Goal: Task Accomplishment & Management: Manage account settings

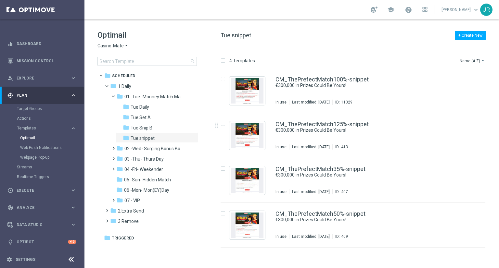
click at [102, 47] on span "Casino-Mate" at bounding box center [110, 46] width 26 height 6
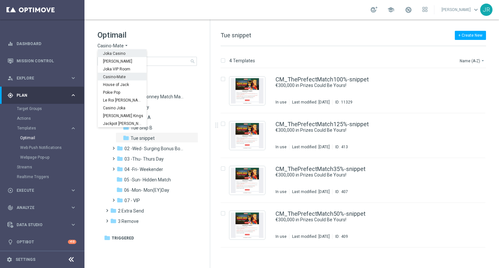
click at [0, 0] on span "Joka Casino" at bounding box center [0, 0] width 0 height 0
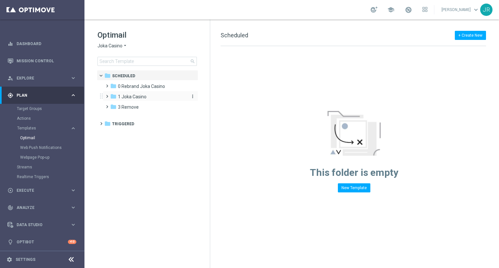
click at [139, 94] on span "1 Joka Casino" at bounding box center [132, 97] width 29 height 6
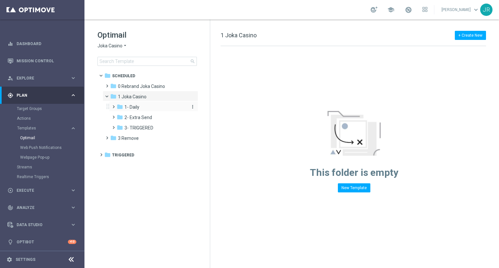
click at [138, 107] on span "1- Daily" at bounding box center [131, 107] width 15 height 6
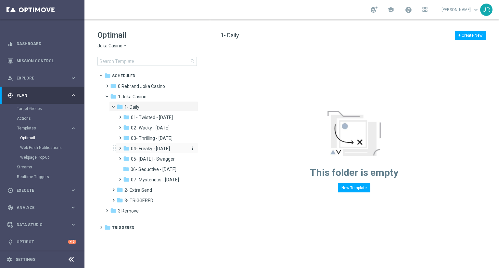
click at [151, 149] on span "04- Freaky - Friday" at bounding box center [150, 149] width 39 height 6
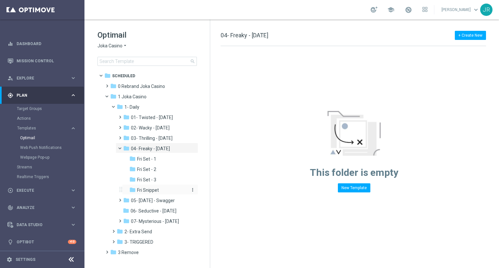
click at [155, 192] on span "Fri Snippet" at bounding box center [148, 191] width 22 height 6
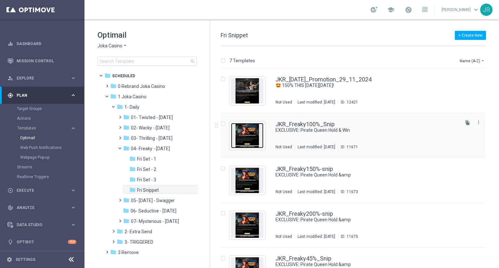
click at [252, 143] on img "Press SPACE to select this row." at bounding box center [247, 135] width 32 height 25
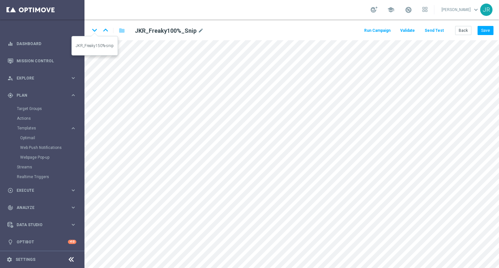
click at [94, 31] on icon "keyboard_arrow_down" at bounding box center [95, 30] width 10 height 10
click at [94, 30] on icon "keyboard_arrow_down" at bounding box center [95, 30] width 10 height 10
click at [97, 31] on icon "keyboard_arrow_down" at bounding box center [95, 30] width 10 height 10
click at [94, 30] on icon "keyboard_arrow_down" at bounding box center [95, 30] width 10 height 10
click at [97, 32] on icon "keyboard_arrow_down" at bounding box center [95, 30] width 10 height 10
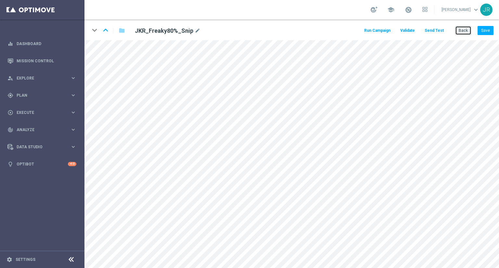
drag, startPoint x: 461, startPoint y: 31, endPoint x: 454, endPoint y: 32, distance: 7.6
click at [461, 31] on button "Back" at bounding box center [463, 30] width 16 height 9
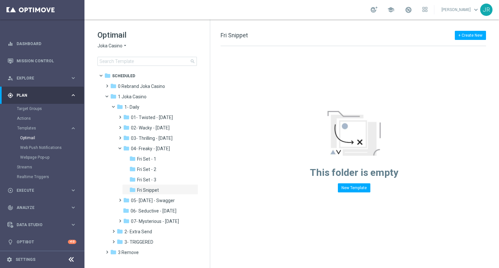
click at [116, 47] on span "Joka Casino" at bounding box center [109, 46] width 25 height 6
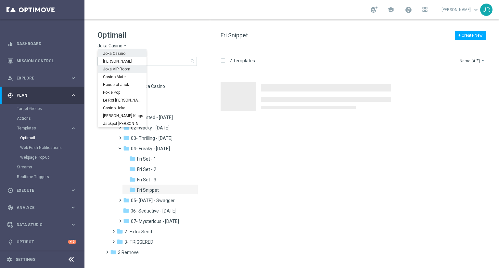
click at [0, 0] on span "Joka VIP Room" at bounding box center [0, 0] width 0 height 0
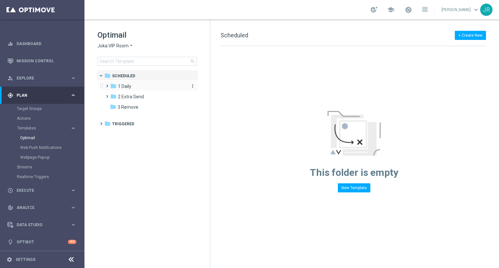
click at [132, 85] on div "folder 1 Daily" at bounding box center [147, 86] width 75 height 7
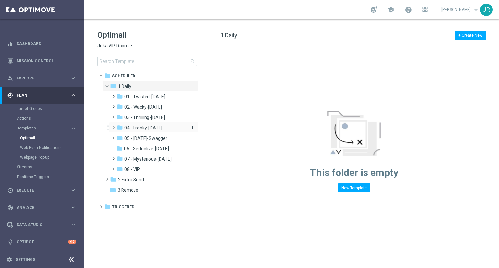
click at [164, 127] on div "folder 04 - Freaky-Friday" at bounding box center [151, 127] width 69 height 7
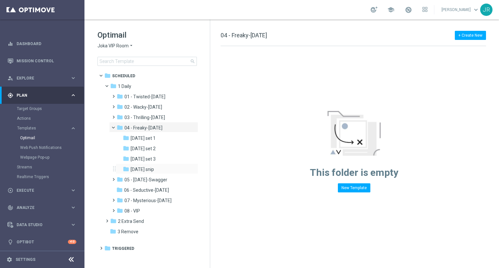
click at [149, 173] on div "folder Friday snip more_vert" at bounding box center [157, 169] width 83 height 10
click at [148, 169] on span "[DATE] snip" at bounding box center [142, 170] width 23 height 6
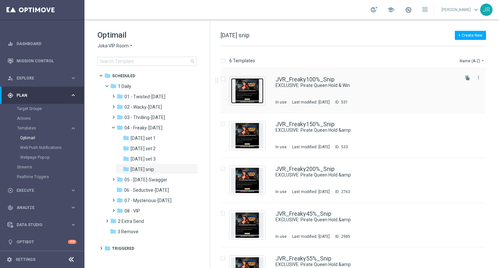
click at [252, 95] on img "Press SPACE to select this row." at bounding box center [247, 90] width 32 height 25
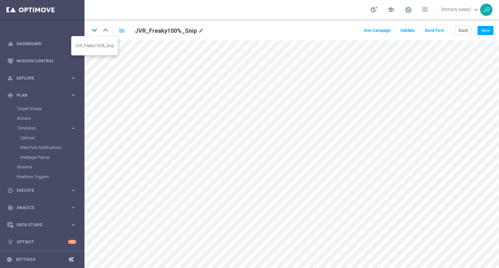
click at [92, 31] on icon "keyboard_arrow_down" at bounding box center [95, 30] width 10 height 10
click at [96, 29] on icon "keyboard_arrow_down" at bounding box center [95, 30] width 10 height 10
click at [94, 29] on icon "keyboard_arrow_down" at bounding box center [95, 30] width 10 height 10
click at [96, 30] on icon "keyboard_arrow_down" at bounding box center [95, 30] width 10 height 10
click at [94, 29] on icon "keyboard_arrow_down" at bounding box center [95, 30] width 10 height 10
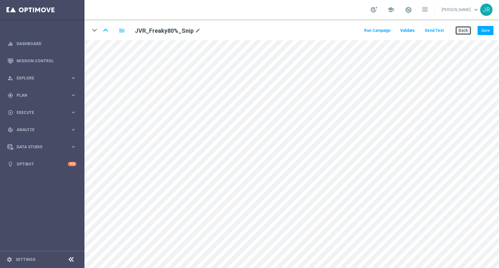
click at [462, 29] on button "Back" at bounding box center [463, 30] width 16 height 9
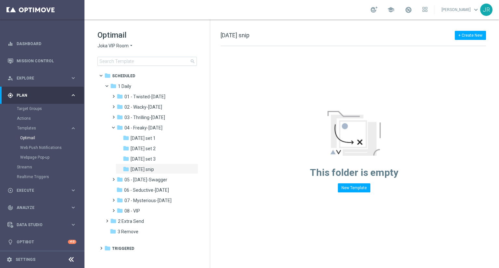
click at [114, 46] on span "Joka VIP Room" at bounding box center [112, 46] width 31 height 6
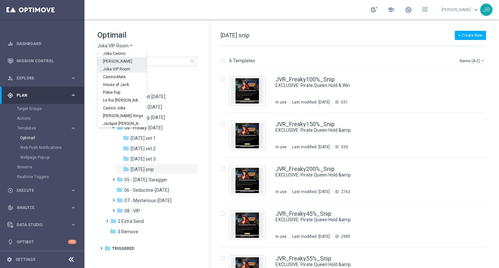
click at [0, 0] on span "[PERSON_NAME]" at bounding box center [0, 0] width 0 height 0
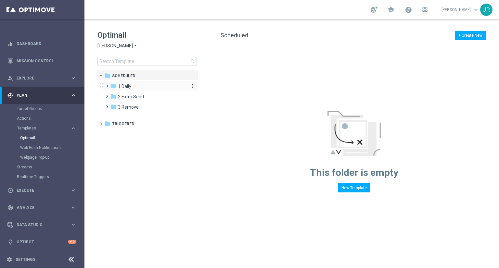
click at [132, 87] on div "folder 1 Daily" at bounding box center [147, 86] width 75 height 7
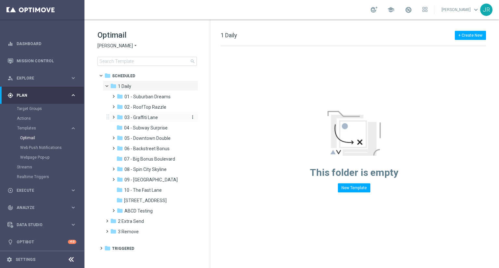
click at [144, 115] on span "03 - Graffiti Lane" at bounding box center [140, 118] width 33 height 6
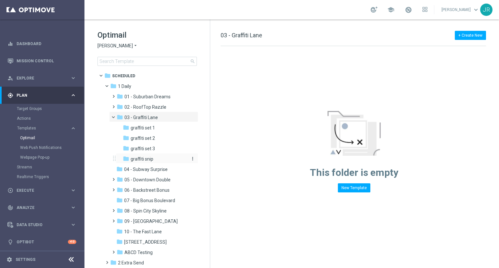
click at [142, 157] on span "graffiti snip" at bounding box center [142, 159] width 23 height 6
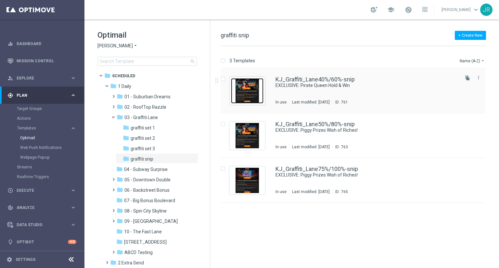
click at [250, 102] on img "Press SPACE to select this row." at bounding box center [247, 90] width 32 height 25
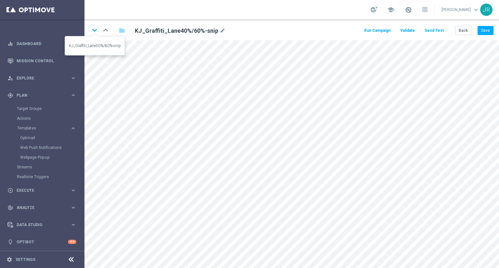
click at [94, 30] on icon "keyboard_arrow_down" at bounding box center [95, 30] width 10 height 10
click at [488, 32] on button "Save" at bounding box center [486, 30] width 16 height 9
click at [492, 24] on div "keyboard_arrow_down keyboard_arrow_up folder KJ_Graffiti_Lane50%/80%-snip mode_…" at bounding box center [291, 29] width 415 height 21
drag, startPoint x: 493, startPoint y: 28, endPoint x: 495, endPoint y: 38, distance: 10.4
click at [493, 29] on button "Save" at bounding box center [486, 30] width 16 height 9
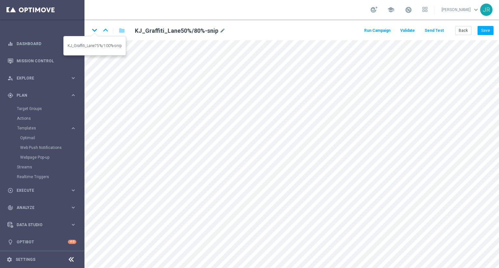
click at [96, 28] on icon "keyboard_arrow_down" at bounding box center [95, 30] width 10 height 10
click at [104, 29] on icon "keyboard_arrow_up" at bounding box center [106, 30] width 10 height 10
click at [92, 29] on icon "keyboard_arrow_down" at bounding box center [95, 30] width 10 height 10
click at [491, 27] on button "Save" at bounding box center [486, 30] width 16 height 9
click at [460, 32] on button "Back" at bounding box center [463, 30] width 16 height 9
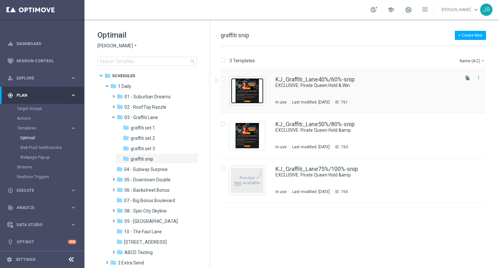
click at [245, 92] on img "Press SPACE to select this row." at bounding box center [247, 90] width 32 height 25
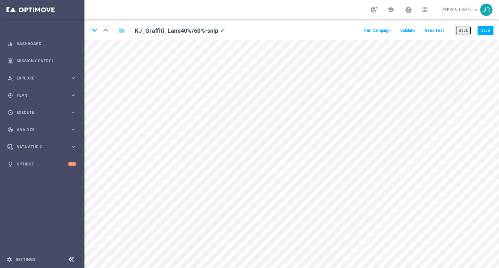
click at [465, 33] on button "Back" at bounding box center [463, 30] width 16 height 9
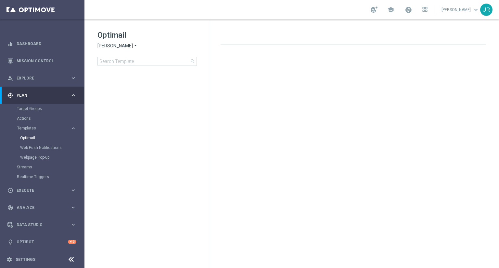
click at [108, 45] on span "[PERSON_NAME]" at bounding box center [114, 46] width 35 height 6
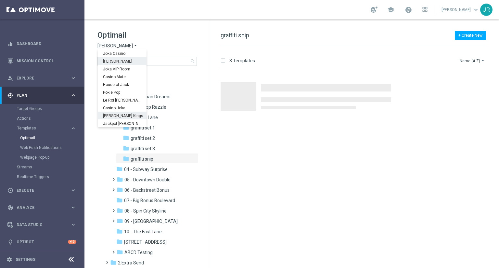
click at [0, 0] on span "[PERSON_NAME] Kings" at bounding box center [0, 0] width 0 height 0
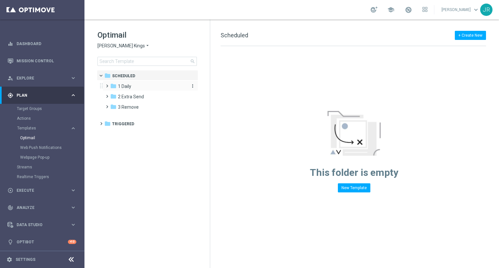
click at [126, 86] on span "1 Daily" at bounding box center [124, 87] width 13 height 6
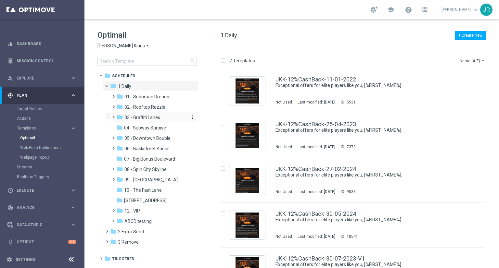
click at [148, 120] on span "03 - Graffiti Lanes" at bounding box center [142, 118] width 36 height 6
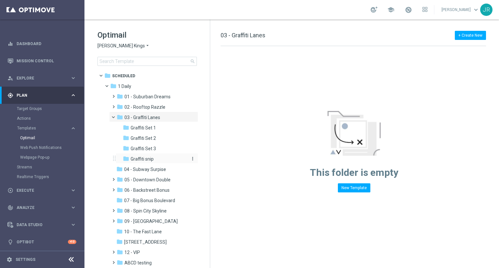
click at [142, 157] on span "Graffiti snip" at bounding box center [142, 159] width 23 height 6
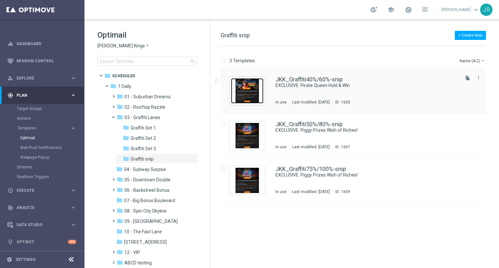
click at [245, 97] on img "Press SPACE to select this row." at bounding box center [247, 90] width 32 height 25
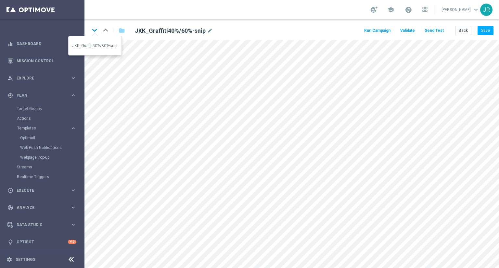
click at [95, 30] on icon "keyboard_arrow_down" at bounding box center [95, 30] width 10 height 10
click at [485, 28] on button "Save" at bounding box center [486, 30] width 16 height 9
drag, startPoint x: 487, startPoint y: 29, endPoint x: 483, endPoint y: 52, distance: 23.7
click at [488, 29] on button "Save" at bounding box center [486, 30] width 16 height 9
click at [92, 31] on icon "keyboard_arrow_down" at bounding box center [95, 30] width 10 height 10
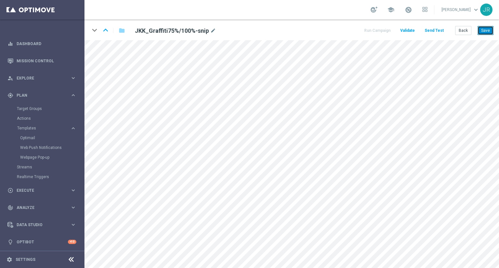
click at [487, 31] on button "Save" at bounding box center [486, 30] width 16 height 9
click at [490, 27] on button "Save" at bounding box center [486, 30] width 16 height 9
click at [490, 32] on button "Save" at bounding box center [486, 30] width 16 height 9
click at [464, 34] on button "Back" at bounding box center [463, 30] width 16 height 9
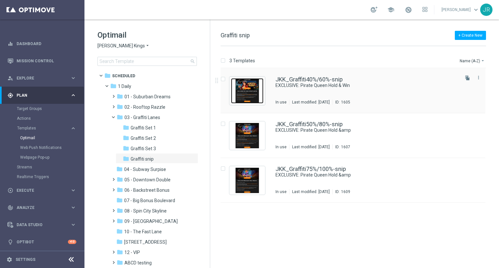
click at [250, 90] on img "Press SPACE to select this row." at bounding box center [247, 90] width 32 height 25
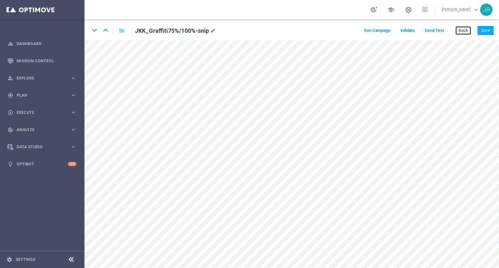
click at [458, 30] on button "Back" at bounding box center [463, 30] width 16 height 9
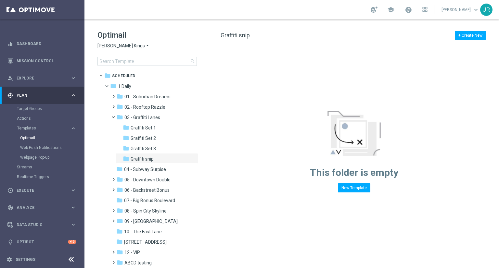
click at [131, 46] on span "[PERSON_NAME] Kings" at bounding box center [120, 46] width 47 height 6
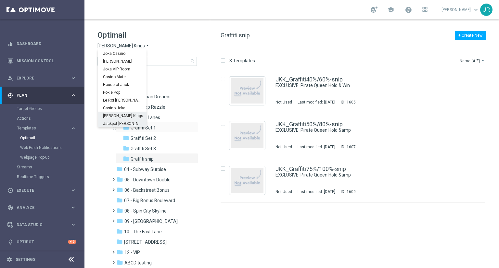
click at [0, 0] on span "Jackpot [PERSON_NAME]" at bounding box center [0, 0] width 0 height 0
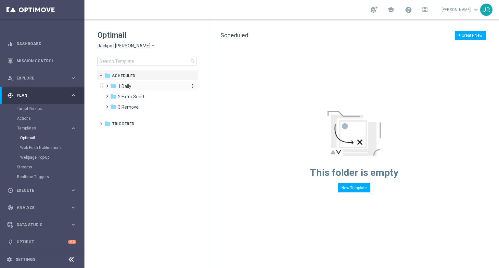
click at [127, 85] on span "1 Daily" at bounding box center [124, 87] width 13 height 6
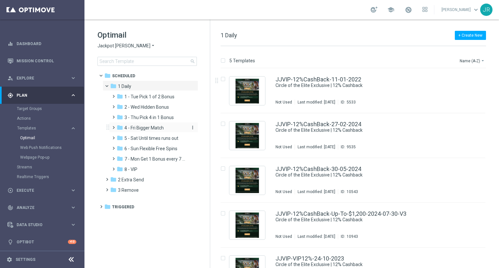
click at [143, 128] on span "4 - Fri Bigger Match" at bounding box center [143, 128] width 39 height 6
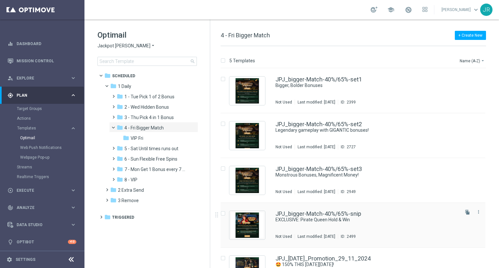
scroll to position [24, 0]
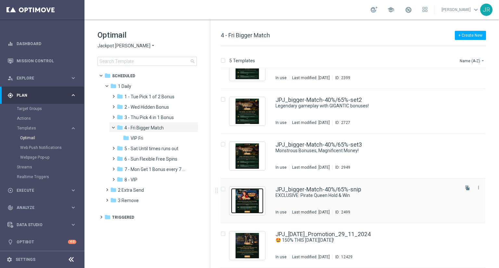
click at [254, 197] on img "Press SPACE to select this row." at bounding box center [247, 200] width 32 height 25
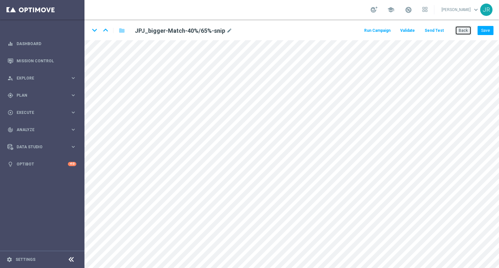
click at [467, 31] on button "Back" at bounding box center [463, 30] width 16 height 9
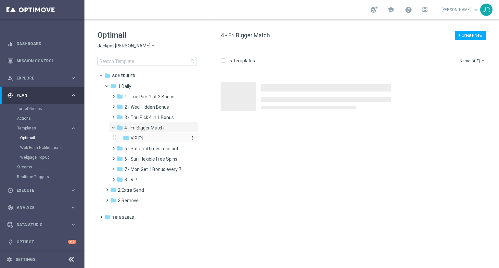
click at [138, 141] on span "VIP Fri" at bounding box center [137, 139] width 13 height 6
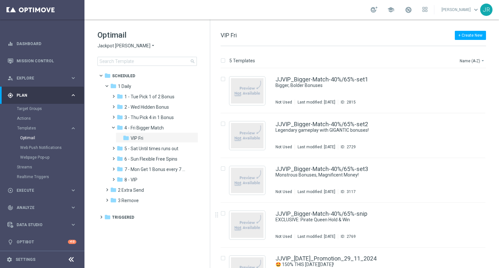
scroll to position [24, 0]
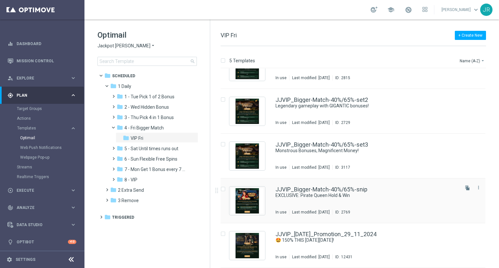
click at [300, 200] on div "JJVIP_Bigger-Match-40%/65%-snip EXCLUSIVE: Pirate Queen Hold & Win In use Last …" at bounding box center [367, 201] width 183 height 28
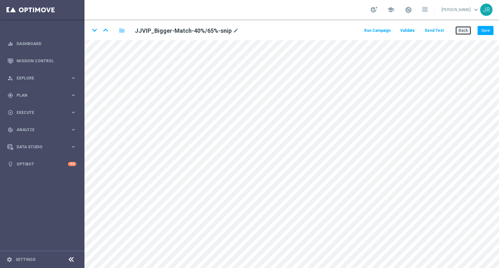
click at [469, 28] on button "Back" at bounding box center [463, 30] width 16 height 9
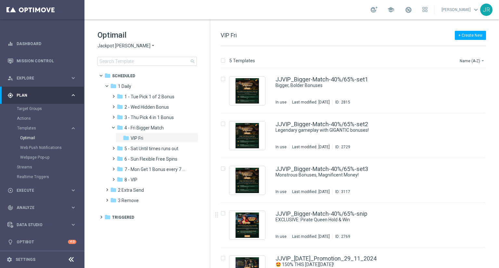
click at [104, 41] on div "Optimail Jackpot [PERSON_NAME] arrow_drop_down × Jackpot [PERSON_NAME] search" at bounding box center [153, 48] width 112 height 36
click at [104, 46] on span "Jackpot [PERSON_NAME]" at bounding box center [123, 46] width 53 height 6
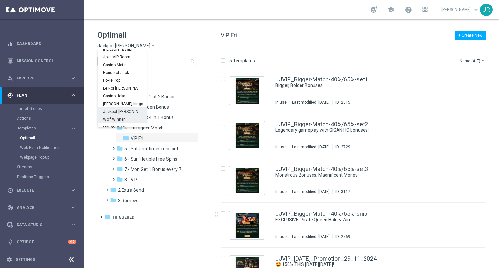
scroll to position [23, 0]
click at [0, 0] on span "Wolf Winner" at bounding box center [0, 0] width 0 height 0
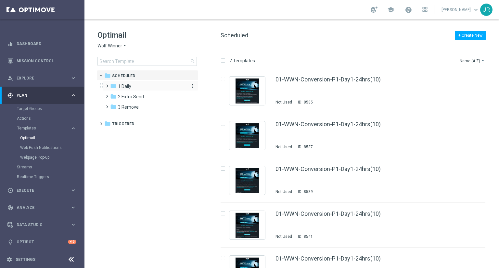
click at [130, 86] on span "1 Daily" at bounding box center [124, 87] width 13 height 6
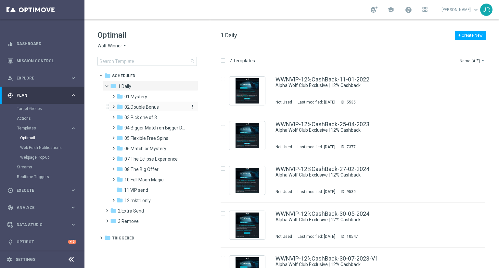
click at [137, 110] on span "02 Double Bonus" at bounding box center [141, 107] width 34 height 6
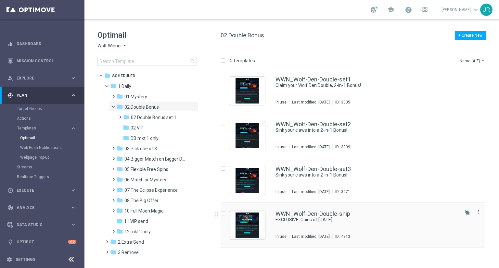
click at [277, 226] on div "WWN_Wolf-Den-Double-snip EXCLUSIVE: Coins of Halloween In use Last modified: We…" at bounding box center [367, 225] width 183 height 28
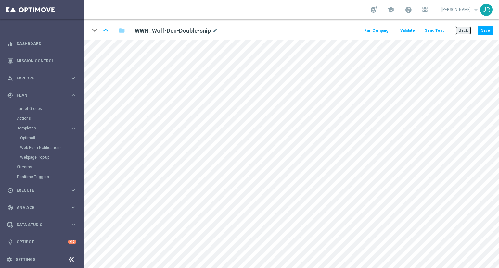
click at [465, 29] on button "Back" at bounding box center [463, 30] width 16 height 9
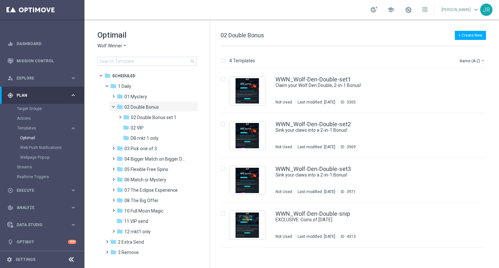
drag, startPoint x: 149, startPoint y: 149, endPoint x: 289, endPoint y: 151, distance: 139.4
click at [152, 149] on span "03 Pick one of 3" at bounding box center [140, 149] width 32 height 6
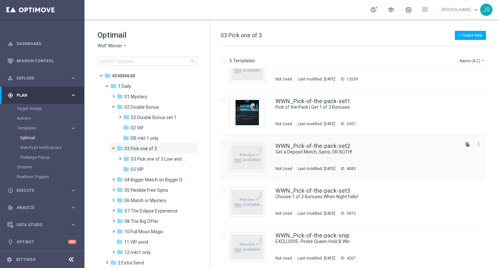
scroll to position [24, 0]
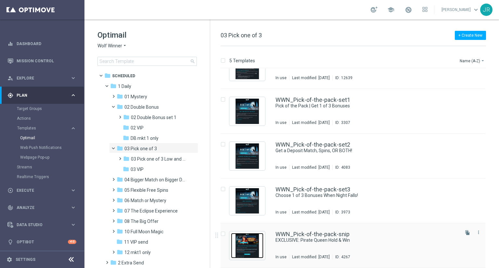
click at [247, 243] on img "Press SPACE to select this row." at bounding box center [247, 245] width 32 height 25
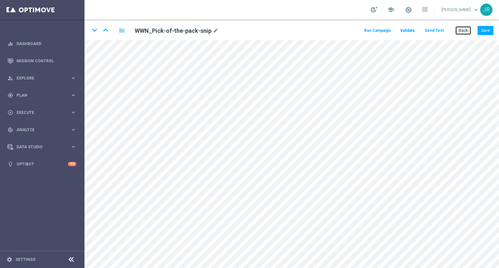
click at [464, 27] on button "Back" at bounding box center [463, 30] width 16 height 9
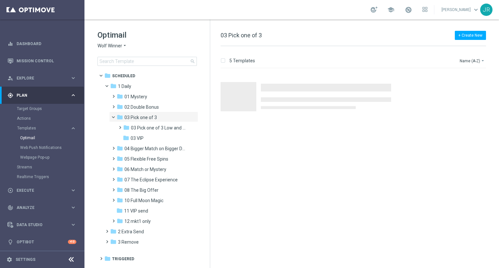
drag, startPoint x: 145, startPoint y: 137, endPoint x: 221, endPoint y: 141, distance: 76.8
click at [145, 137] on div "folder 03 VIP" at bounding box center [155, 138] width 64 height 7
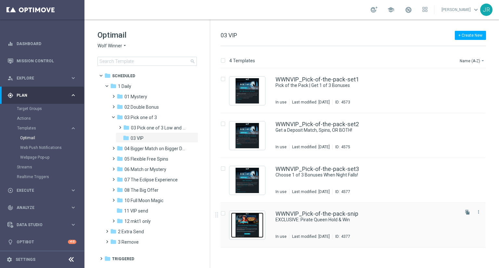
click at [246, 227] on img "Press SPACE to select this row." at bounding box center [247, 225] width 32 height 25
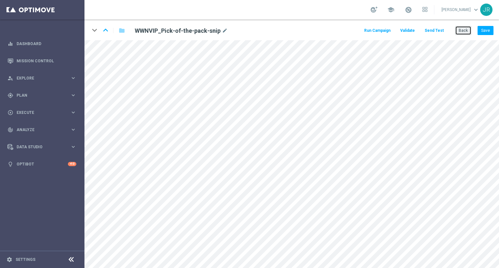
click at [463, 32] on button "Back" at bounding box center [463, 30] width 16 height 9
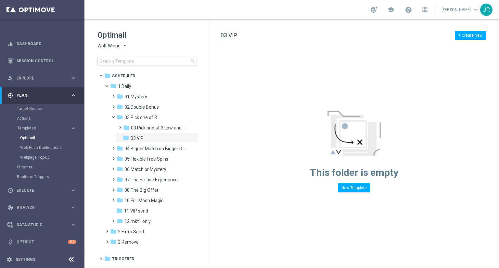
click at [116, 45] on span "Wolf Winner" at bounding box center [109, 46] width 25 height 6
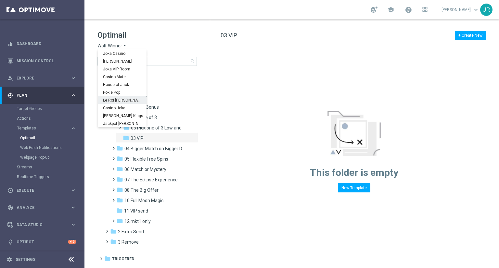
scroll to position [23, 0]
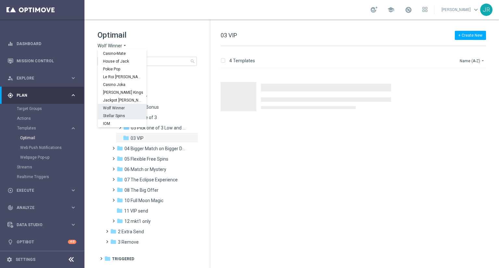
drag, startPoint x: 120, startPoint y: 113, endPoint x: 133, endPoint y: 118, distance: 13.3
click at [120, 113] on div "Stellar Spins" at bounding box center [122, 116] width 49 height 8
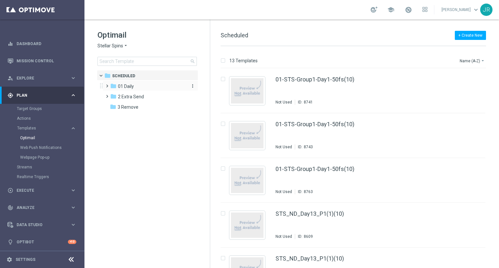
click at [131, 87] on span "01 Daily" at bounding box center [126, 87] width 16 height 6
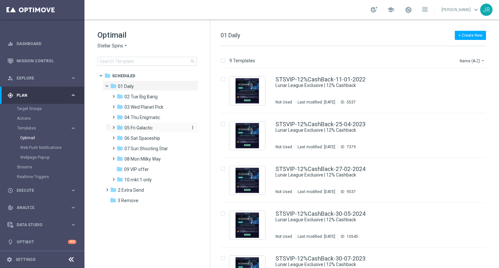
click at [148, 129] on span "05 Fri Galactic" at bounding box center [138, 128] width 28 height 6
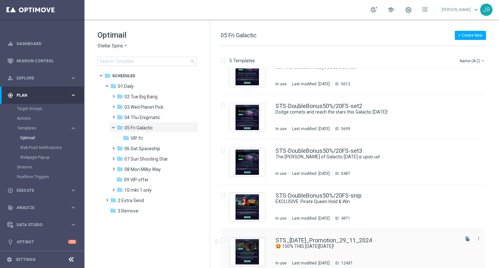
scroll to position [24, 0]
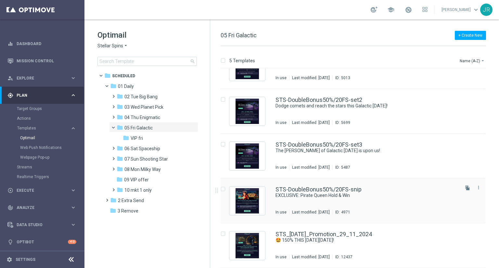
click at [301, 200] on div "STS-DoubleBonus50%/20FS-snip EXCLUSIVE: Pirate Queen Hold & Win In use Last mod…" at bounding box center [367, 201] width 183 height 28
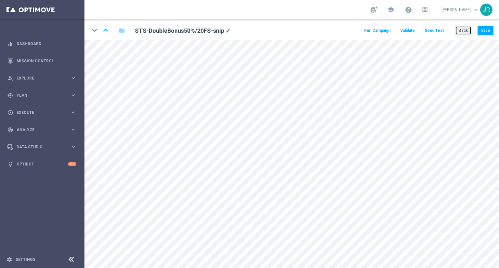
click at [456, 31] on button "Back" at bounding box center [463, 30] width 16 height 9
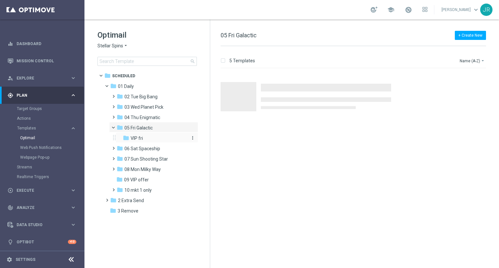
click at [143, 138] on span "VIP fri" at bounding box center [137, 139] width 12 height 6
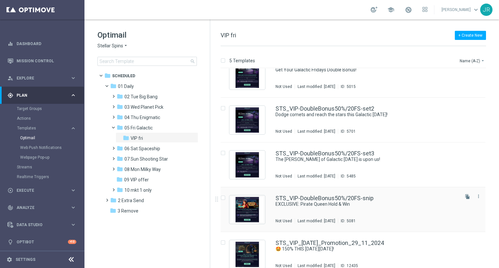
scroll to position [24, 0]
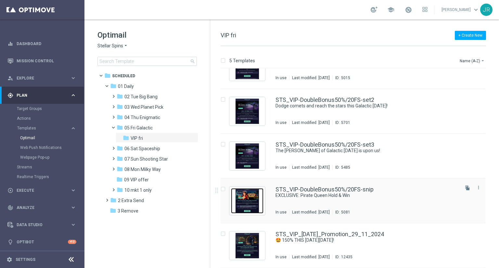
click at [252, 202] on img "Press SPACE to select this row." at bounding box center [247, 200] width 32 height 25
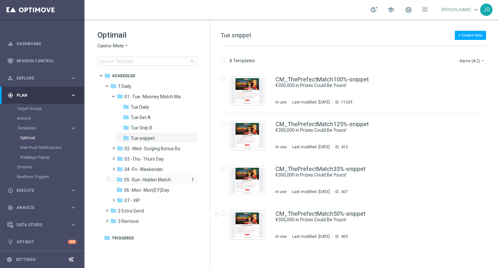
click at [138, 177] on span "05 -Sun- Hidden Match" at bounding box center [147, 180] width 47 height 6
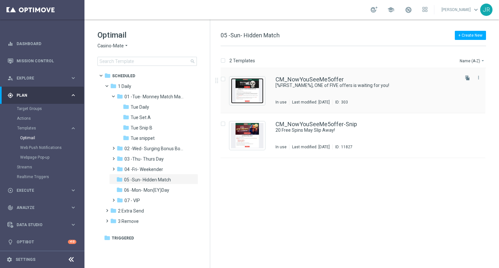
click at [248, 98] on img "Press SPACE to select this row." at bounding box center [247, 90] width 32 height 25
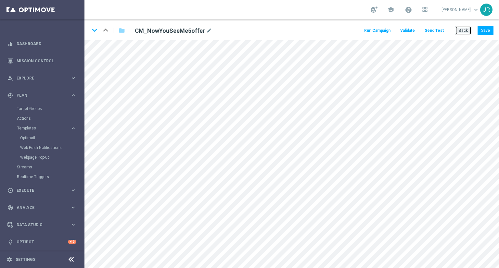
click at [466, 30] on button "Back" at bounding box center [463, 30] width 16 height 9
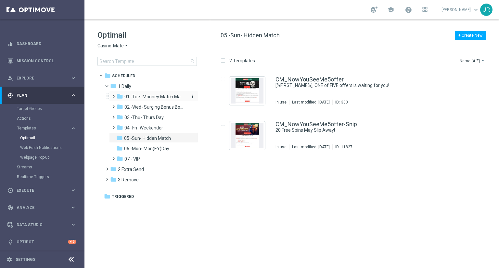
click at [136, 100] on div "folder 01 -Tue- Monney Match Maker" at bounding box center [151, 96] width 69 height 7
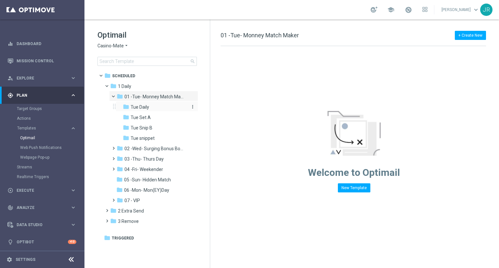
click at [144, 108] on span "Tue Daily" at bounding box center [140, 107] width 19 height 6
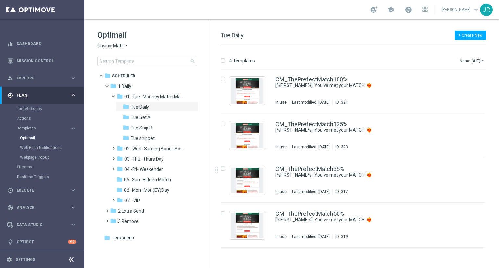
click at [108, 46] on span "Casino-Mate" at bounding box center [110, 46] width 26 height 6
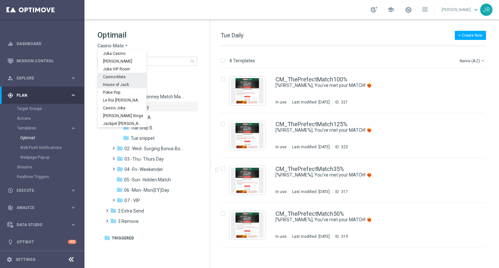
click at [0, 0] on span "House of Jack" at bounding box center [0, 0] width 0 height 0
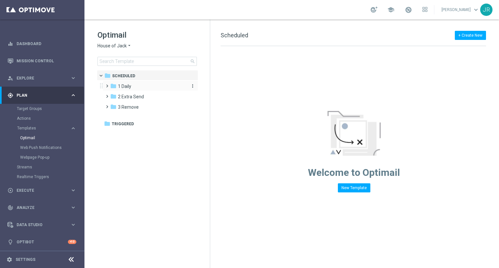
click at [123, 86] on span "1 Daily" at bounding box center [124, 87] width 13 height 6
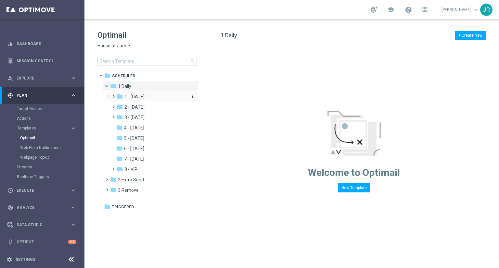
click at [140, 95] on span "1 - [DATE]" at bounding box center [134, 97] width 20 height 6
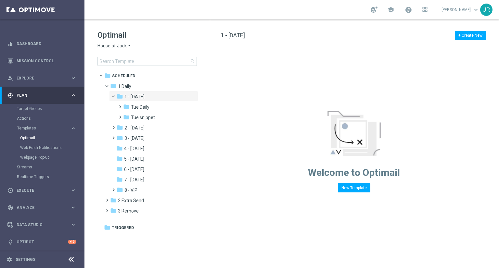
drag, startPoint x: 143, startPoint y: 108, endPoint x: 223, endPoint y: 132, distance: 83.5
click at [143, 107] on span "Tue Daily" at bounding box center [140, 107] width 19 height 6
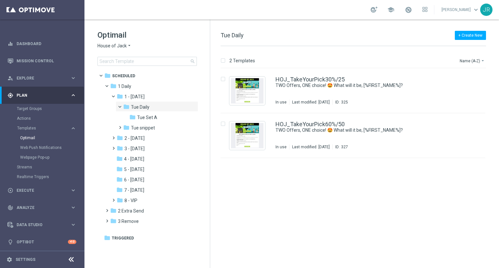
click at [114, 48] on span "House of Jack" at bounding box center [111, 46] width 29 height 6
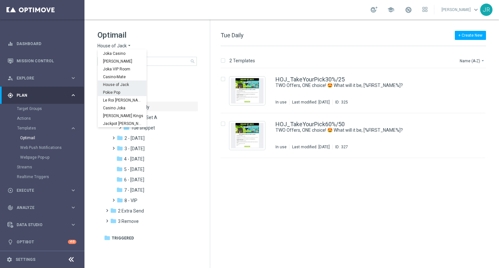
click at [0, 0] on span "Pokie Pop" at bounding box center [0, 0] width 0 height 0
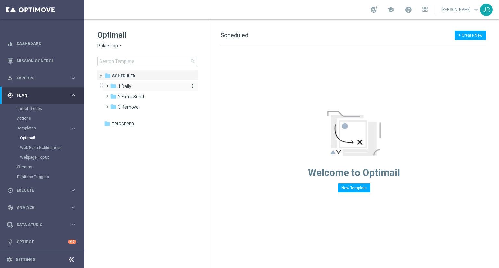
click at [130, 85] on span "1 Daily" at bounding box center [124, 87] width 13 height 6
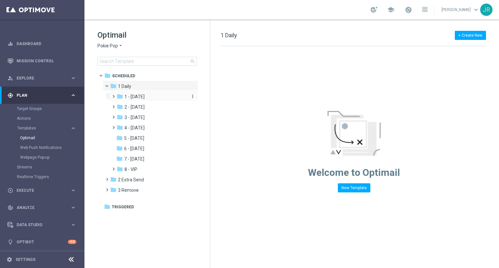
click at [153, 99] on div "folder 1 - Tuesday" at bounding box center [151, 96] width 69 height 7
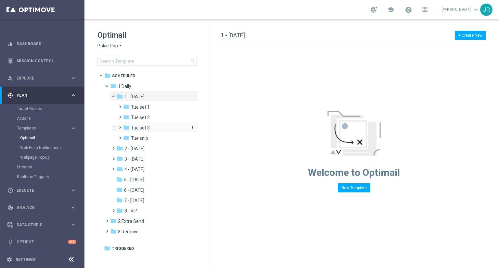
click at [142, 129] on span "Tue set 3" at bounding box center [140, 128] width 19 height 6
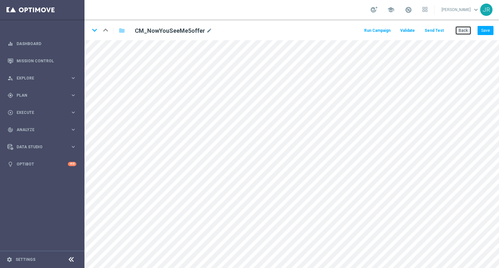
click at [463, 30] on button "Back" at bounding box center [463, 30] width 16 height 9
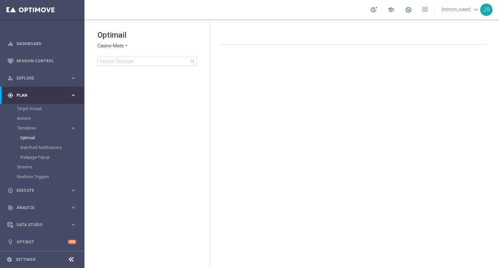
click at [108, 46] on span "Casino-Mate" at bounding box center [110, 46] width 26 height 6
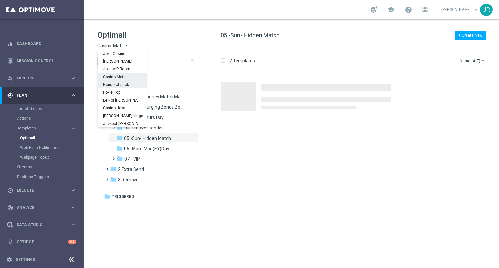
click at [0, 0] on span "House of Jack" at bounding box center [0, 0] width 0 height 0
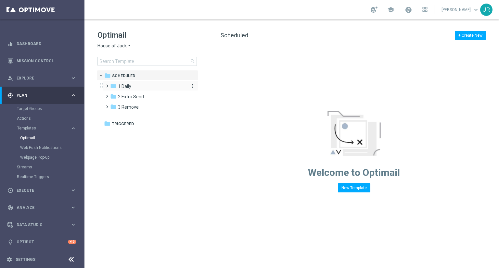
click at [131, 84] on div "folder 1 Daily" at bounding box center [147, 86] width 75 height 7
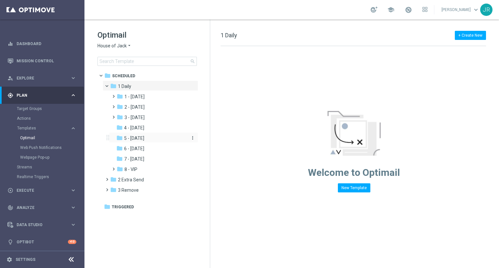
click at [140, 138] on span "5 - [DATE]" at bounding box center [134, 139] width 20 height 6
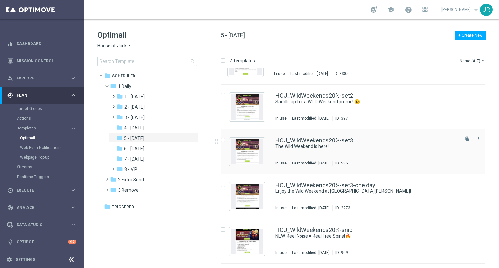
scroll to position [32, 0]
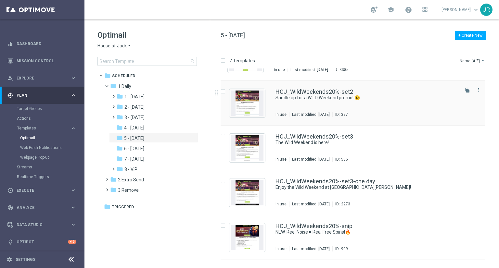
click at [318, 107] on div "HOJ_WildWeekends20%-set2 Saddle up for a WILD Weekend promo! 😉 In use Last modi…" at bounding box center [367, 103] width 183 height 28
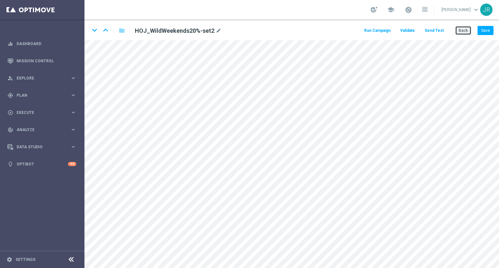
click at [462, 32] on button "Back" at bounding box center [463, 30] width 16 height 9
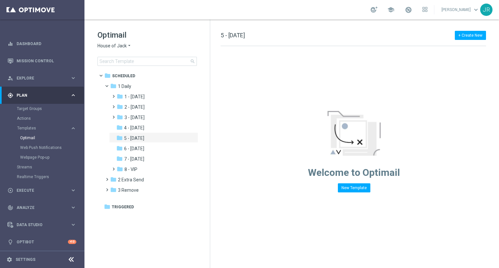
click at [128, 45] on icon "arrow_drop_down" at bounding box center [129, 46] width 5 height 6
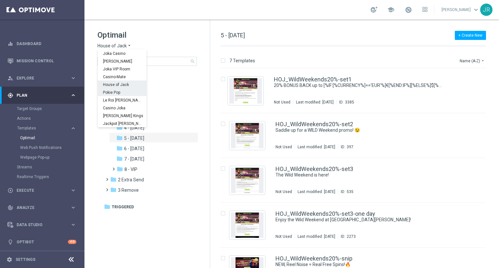
click at [0, 0] on span "Pokie Pop" at bounding box center [0, 0] width 0 height 0
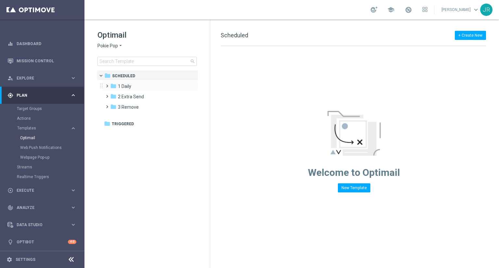
click at [121, 82] on div "folder 1 Daily more_vert" at bounding box center [151, 86] width 96 height 10
click at [131, 84] on span "1 Daily" at bounding box center [124, 87] width 13 height 6
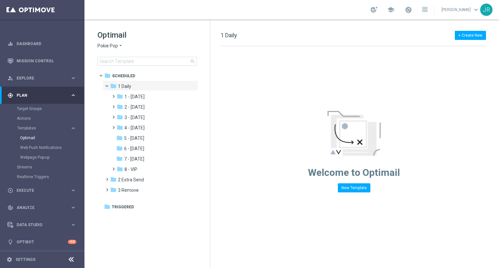
drag, startPoint x: 147, startPoint y: 147, endPoint x: 311, endPoint y: 126, distance: 164.7
click at [149, 147] on div "folder 6 - [DATE]" at bounding box center [150, 148] width 69 height 7
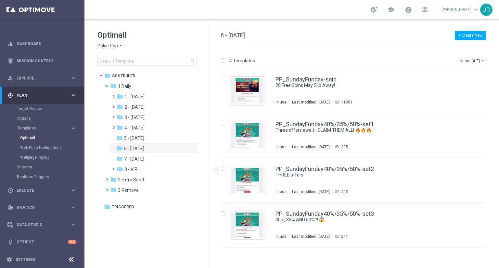
drag, startPoint x: 347, startPoint y: 181, endPoint x: 350, endPoint y: 179, distance: 4.2
click at [347, 181] on div "PP_SundayFunday40%/35%/50%-set2 THREE offers In use Last modified: [DATE] ID: 4…" at bounding box center [367, 180] width 183 height 28
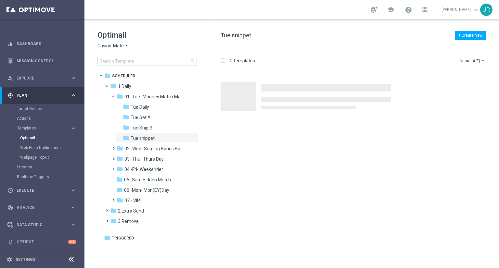
click at [106, 46] on span "Casino-Mate" at bounding box center [110, 46] width 26 height 6
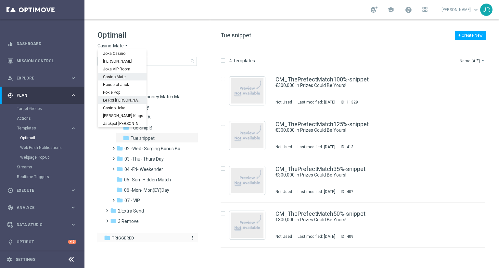
click at [174, 237] on div "folder Triggered" at bounding box center [144, 238] width 80 height 7
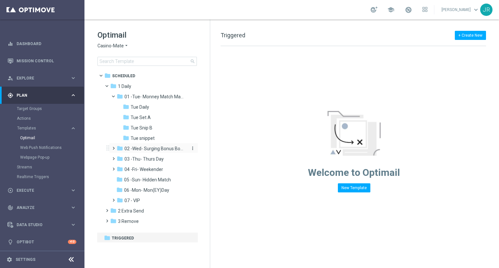
click at [156, 145] on div "folder 02 -Wed- Surging Bonus Booster" at bounding box center [151, 148] width 69 height 7
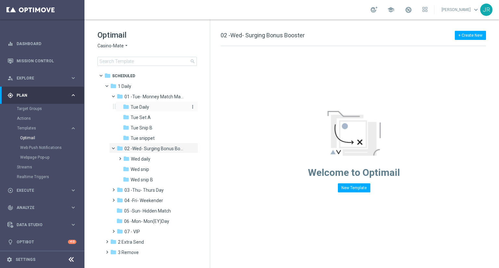
click at [146, 106] on span "Tue Daily" at bounding box center [140, 107] width 19 height 6
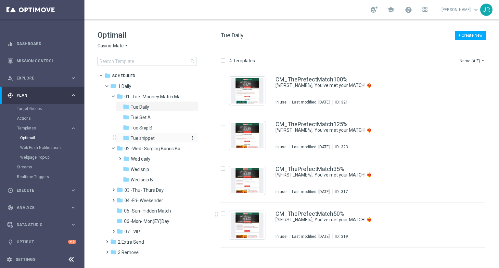
click at [147, 137] on span "Tue snippet" at bounding box center [143, 139] width 24 height 6
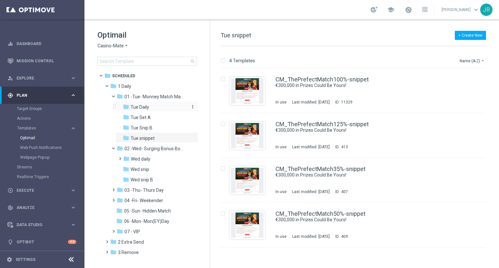
click at [140, 110] on div "folder Tue Daily" at bounding box center [155, 107] width 64 height 7
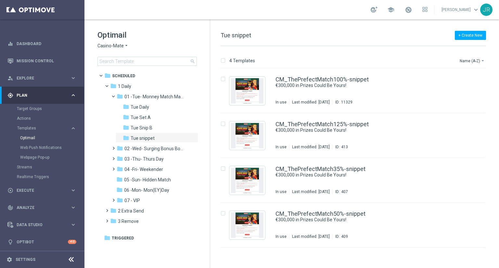
click at [120, 46] on span "Casino-Mate" at bounding box center [110, 46] width 26 height 6
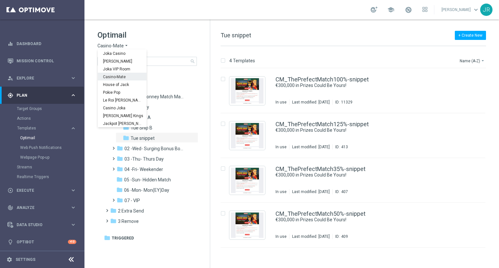
click at [0, 0] on span "Casino-Mate" at bounding box center [0, 0] width 0 height 0
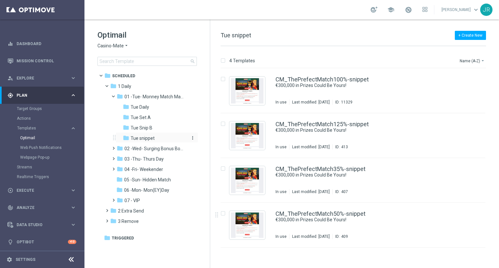
click at [148, 141] on div "folder Tue snippet" at bounding box center [155, 138] width 64 height 7
click at [135, 110] on span "Tue Daily" at bounding box center [140, 107] width 19 height 6
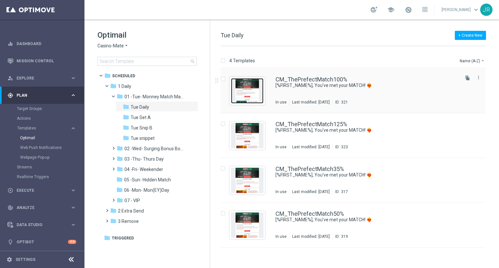
drag, startPoint x: 244, startPoint y: 96, endPoint x: 248, endPoint y: 102, distance: 7.3
click at [245, 97] on img "Press SPACE to select this row." at bounding box center [247, 90] width 32 height 25
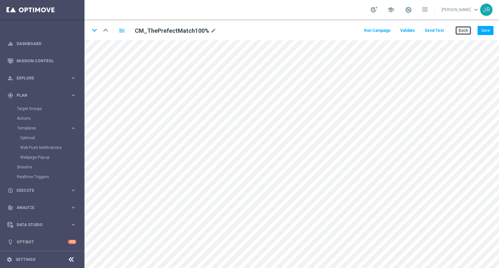
click at [457, 32] on button "Back" at bounding box center [463, 30] width 16 height 9
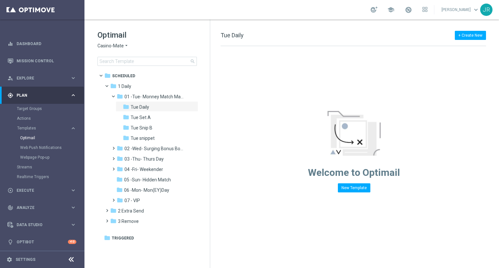
click at [122, 48] on span "Casino-Mate" at bounding box center [110, 46] width 26 height 6
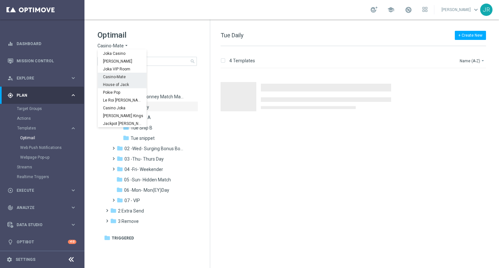
click at [0, 0] on span "House of Jack" at bounding box center [0, 0] width 0 height 0
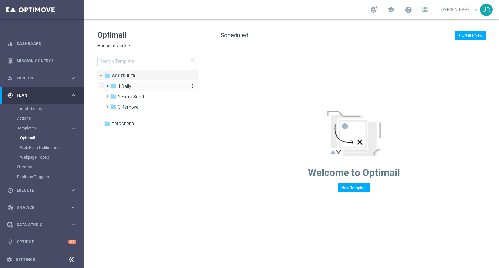
click at [127, 89] on span "1 Daily" at bounding box center [124, 87] width 13 height 6
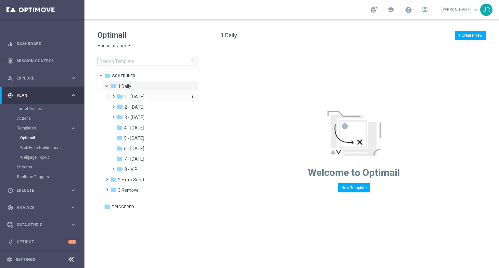
click at [144, 97] on span "1 - [DATE]" at bounding box center [134, 97] width 20 height 6
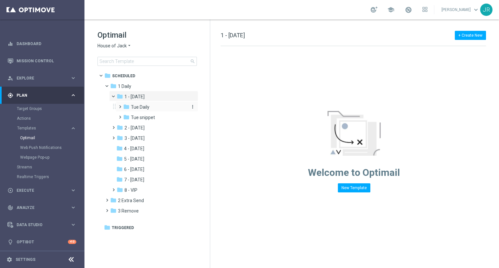
click at [149, 110] on div "folder Tue Daily" at bounding box center [155, 107] width 64 height 7
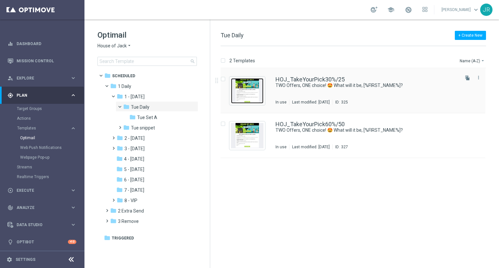
click at [242, 93] on img "Press SPACE to select this row." at bounding box center [247, 90] width 32 height 25
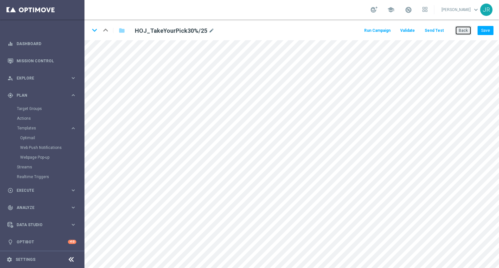
click at [463, 33] on button "Back" at bounding box center [463, 30] width 16 height 9
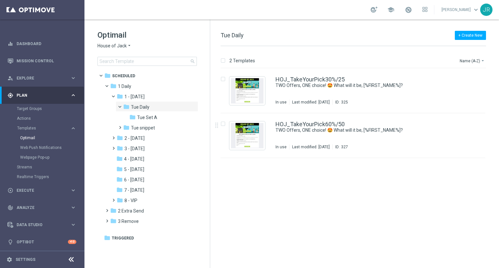
click at [101, 45] on span "House of Jack" at bounding box center [111, 46] width 29 height 6
click at [136, 193] on span "7 - Monday" at bounding box center [134, 191] width 20 height 6
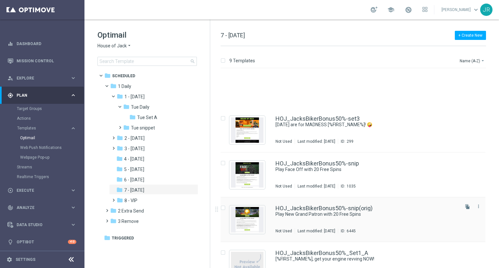
scroll to position [97, 0]
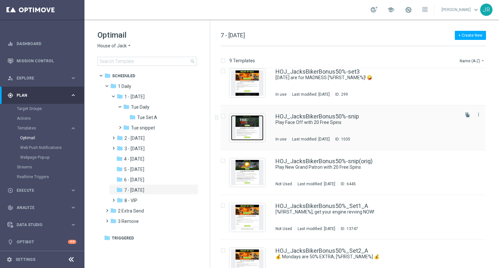
click at [245, 128] on img "Press SPACE to select this row." at bounding box center [247, 127] width 32 height 25
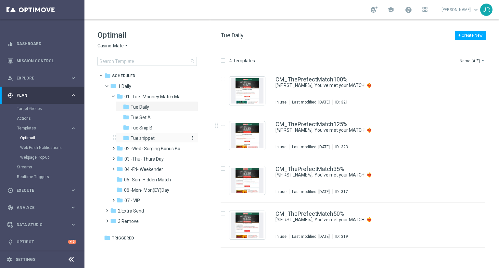
click at [151, 139] on span "Tue snippet" at bounding box center [143, 139] width 24 height 6
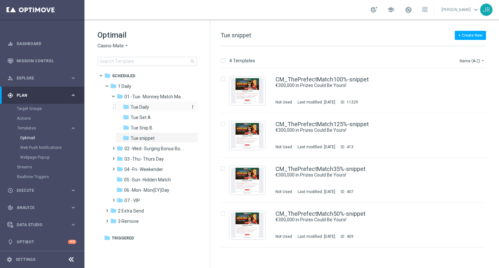
click at [151, 109] on div "folder Tue Daily" at bounding box center [155, 107] width 64 height 7
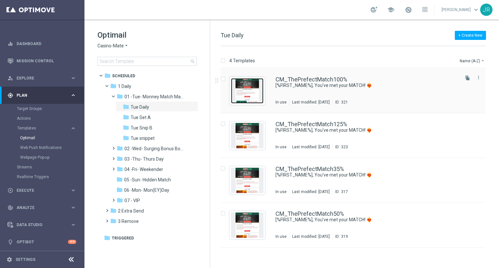
click at [253, 90] on img "Press SPACE to select this row." at bounding box center [247, 90] width 32 height 25
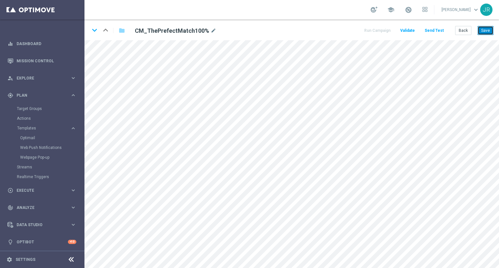
click at [482, 32] on button "Save" at bounding box center [486, 30] width 16 height 9
click at [483, 32] on button "Save" at bounding box center [486, 30] width 16 height 9
drag, startPoint x: 484, startPoint y: 32, endPoint x: 478, endPoint y: 38, distance: 8.3
click at [483, 32] on button "Save" at bounding box center [486, 30] width 16 height 9
click at [483, 33] on button "Save" at bounding box center [486, 30] width 16 height 9
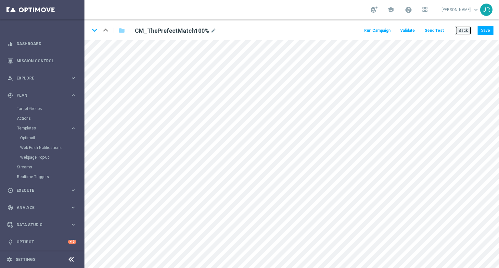
click at [465, 30] on button "Back" at bounding box center [463, 30] width 16 height 9
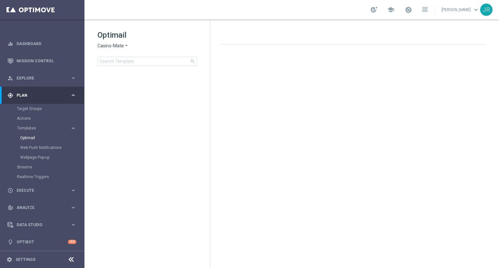
click at [108, 48] on span "Casino-Mate" at bounding box center [110, 46] width 26 height 6
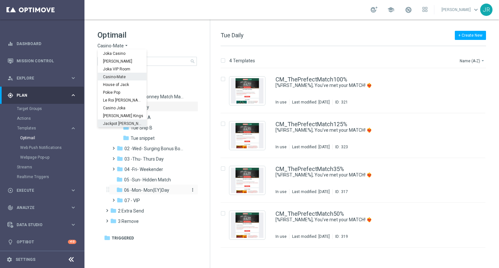
click at [165, 190] on span "06 -Mon- Mon(EY)Day" at bounding box center [146, 191] width 45 height 6
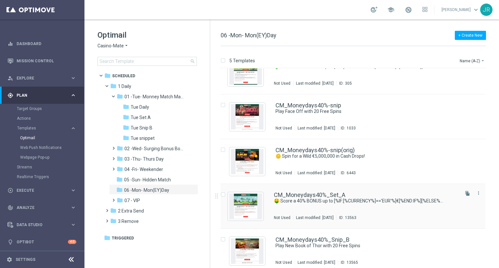
scroll to position [24, 0]
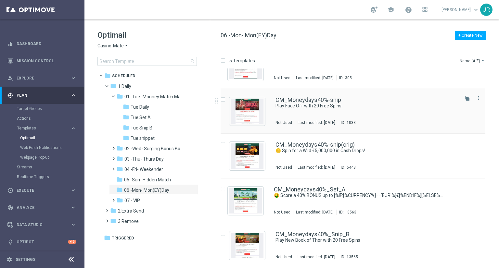
click at [299, 110] on div "CM_Moneydays40%-snip Play Face Off with 20 Free Spins Not Used Last modified: T…" at bounding box center [367, 111] width 183 height 28
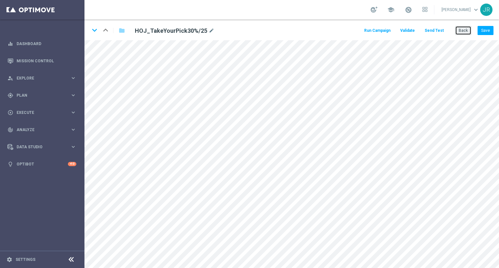
click at [465, 30] on button "Back" at bounding box center [463, 30] width 16 height 9
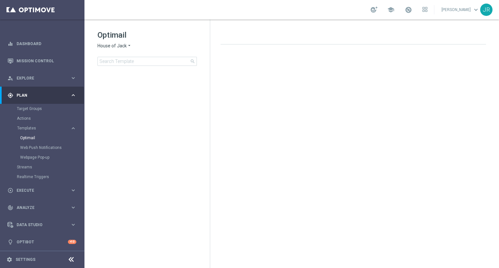
click at [107, 46] on span "House of Jack" at bounding box center [111, 46] width 29 height 6
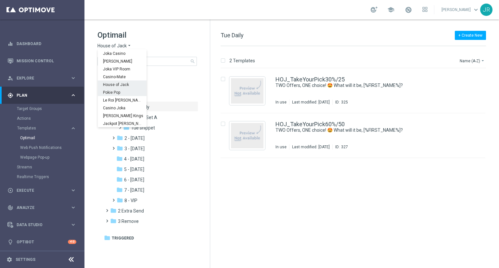
click at [119, 95] on div "Pokie Pop" at bounding box center [122, 92] width 49 height 8
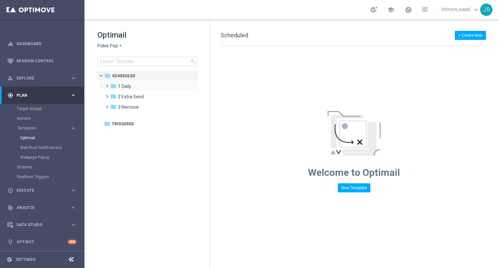
click at [121, 90] on div "folder 1 Daily more_vert" at bounding box center [151, 86] width 96 height 10
click at [140, 83] on div "folder 1 Daily" at bounding box center [147, 86] width 75 height 7
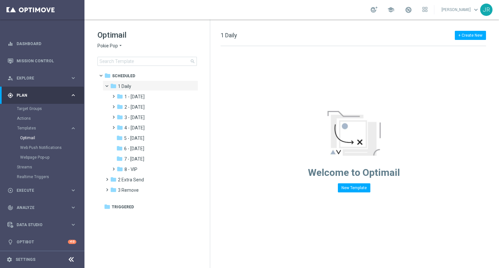
drag, startPoint x: 143, startPoint y: 93, endPoint x: 268, endPoint y: 94, distance: 125.4
click at [154, 93] on div "folder 1 - [DATE] more_vert" at bounding box center [153, 96] width 89 height 10
click at [149, 99] on div "folder 1 - [DATE]" at bounding box center [151, 96] width 69 height 7
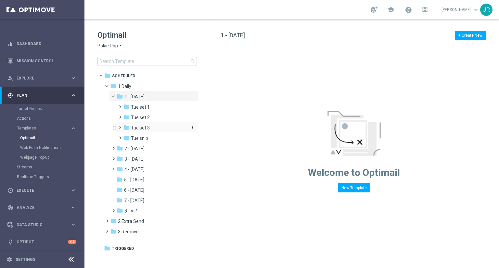
click at [148, 129] on span "Tue set 3" at bounding box center [140, 128] width 19 height 6
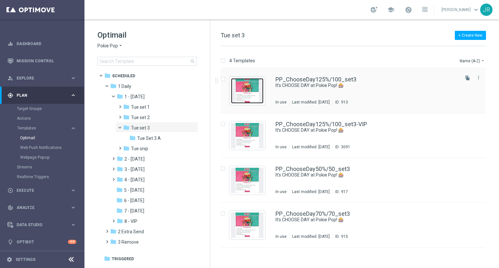
click at [249, 91] on img "Press SPACE to select this row." at bounding box center [247, 90] width 32 height 25
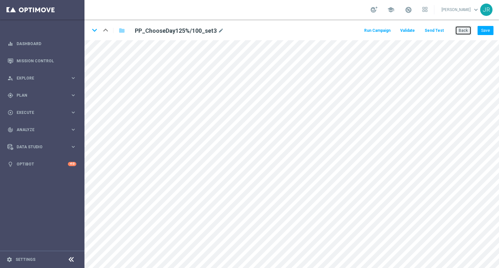
drag, startPoint x: 462, startPoint y: 28, endPoint x: 486, endPoint y: 109, distance: 84.5
click at [464, 28] on button "Back" at bounding box center [463, 30] width 16 height 9
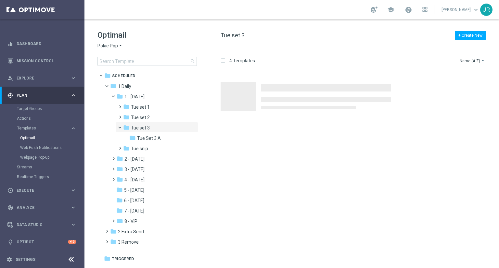
click at [99, 45] on span "Pokie Pop" at bounding box center [107, 46] width 20 height 6
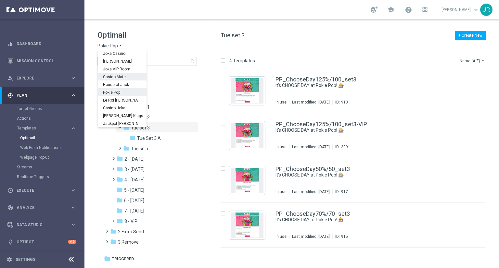
click at [0, 0] on span "Casino-Mate" at bounding box center [0, 0] width 0 height 0
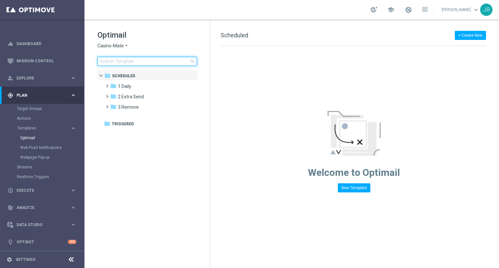
click at [113, 61] on input at bounding box center [146, 61] width 99 height 9
click at [103, 59] on input at bounding box center [146, 61] width 99 height 9
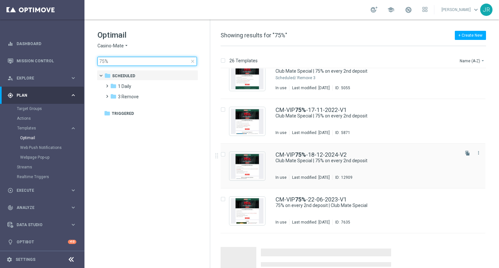
scroll to position [742, 0]
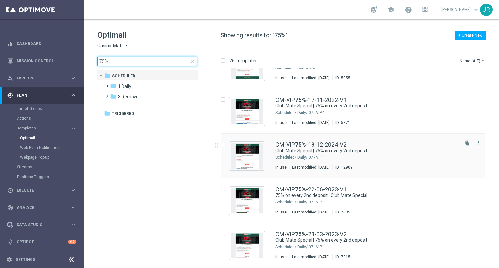
type input "75%"
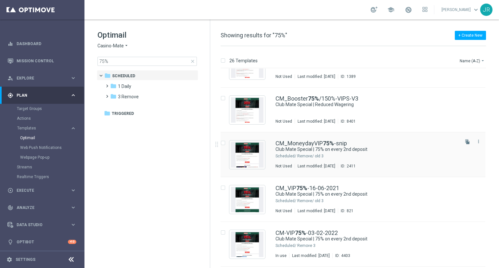
scroll to position [352, 0]
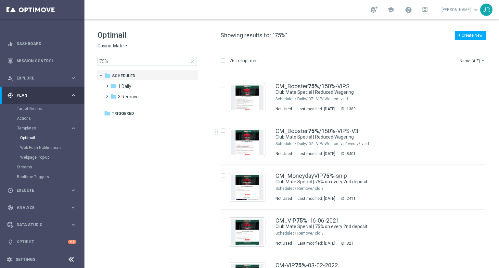
drag, startPoint x: 119, startPoint y: 89, endPoint x: 205, endPoint y: 153, distance: 108.2
click at [119, 89] on span "1 Daily" at bounding box center [124, 87] width 13 height 6
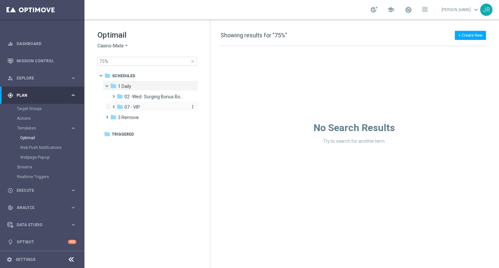
click at [141, 111] on div "folder 07 - VIP" at bounding box center [151, 107] width 69 height 7
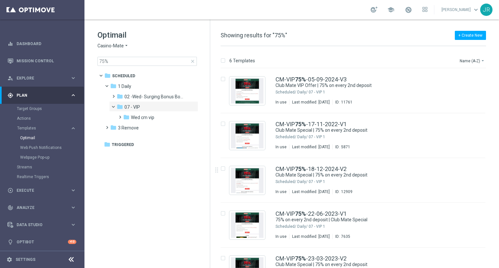
click at [193, 63] on span "close" at bounding box center [192, 61] width 5 height 5
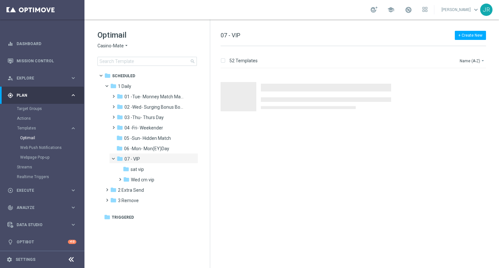
drag, startPoint x: 127, startPoint y: 87, endPoint x: 262, endPoint y: 139, distance: 144.2
click at [127, 87] on span "1 Daily" at bounding box center [124, 87] width 13 height 6
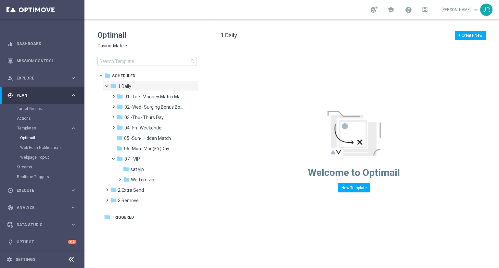
drag, startPoint x: 143, startPoint y: 161, endPoint x: 378, endPoint y: 164, distance: 235.6
click at [149, 162] on div "folder 07 - VIP" at bounding box center [151, 159] width 69 height 7
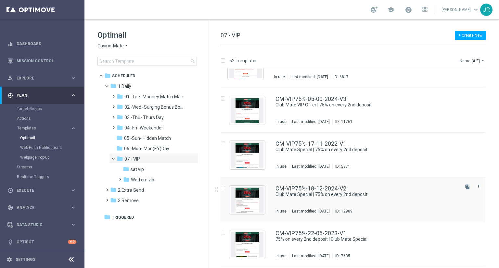
scroll to position [1522, 0]
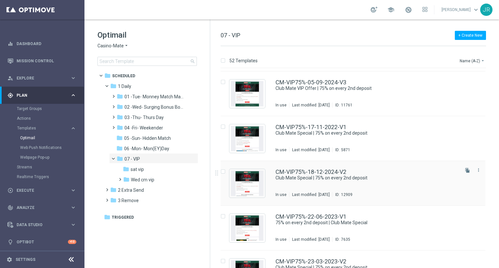
drag, startPoint x: 468, startPoint y: 170, endPoint x: 468, endPoint y: 192, distance: 22.8
click at [468, 170] on icon "file_copy" at bounding box center [467, 170] width 5 height 5
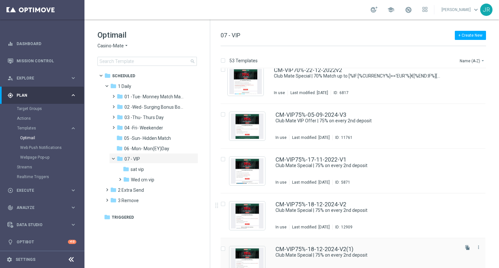
scroll to position [1554, 0]
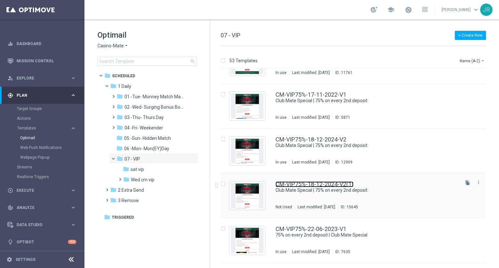
click at [305, 186] on link "CM-VIP75%-18-12-2024-V2(1)" at bounding box center [315, 185] width 78 height 6
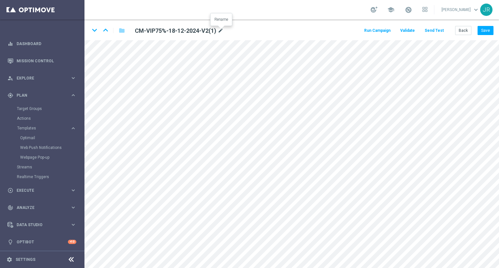
click at [221, 31] on icon "mode_edit" at bounding box center [221, 31] width 6 height 8
click at [186, 29] on input "CM-VIP75%-18-12-2024-V2(1)" at bounding box center [210, 30] width 161 height 9
click at [198, 31] on input "CM-VIP75%-18-12-2024-V2(1)" at bounding box center [210, 30] width 161 height 9
drag, startPoint x: 179, startPoint y: 31, endPoint x: 158, endPoint y: 33, distance: 21.2
click at [158, 33] on input "CM-VIP75%-18-12-2024-V2(1)" at bounding box center [210, 30] width 161 height 9
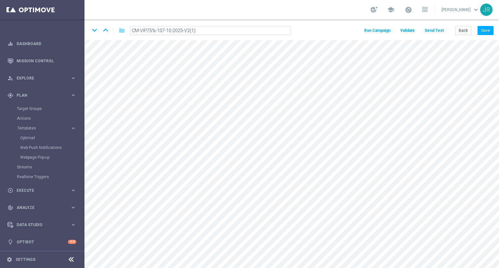
click at [201, 28] on input "CM-VIP75%-107-10-2025-V2(1)" at bounding box center [210, 30] width 161 height 9
type input "CM-VIP75%-107-10-2025-V2"
click at [483, 34] on button "Save" at bounding box center [486, 30] width 16 height 9
click at [484, 34] on button "Save" at bounding box center [486, 30] width 16 height 9
click at [217, 31] on icon "mode_edit" at bounding box center [216, 31] width 6 height 8
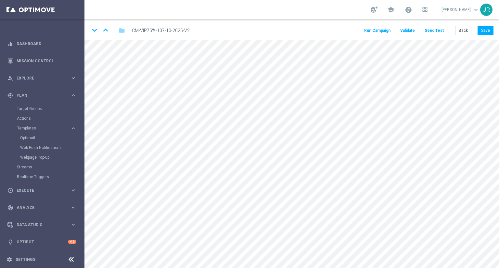
click at [162, 33] on input "CM-VIP75%-107-10-2025-V2" at bounding box center [210, 30] width 161 height 9
click at [160, 31] on input "CM-VIP75%-107-10-2025-V2" at bounding box center [210, 30] width 161 height 9
type input "CM-VIP75%-07-10-2025-V2"
click at [482, 31] on button "Save" at bounding box center [486, 30] width 16 height 9
click at [481, 31] on button "Save" at bounding box center [486, 30] width 16 height 9
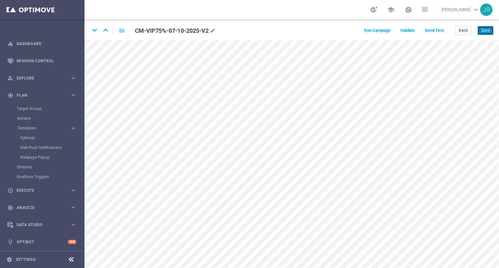
click at [486, 33] on button "Save" at bounding box center [486, 30] width 16 height 9
click at [481, 28] on button "Save" at bounding box center [486, 30] width 16 height 9
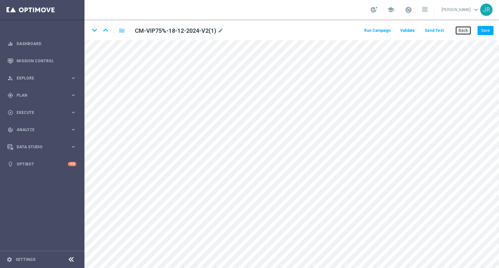
click at [460, 31] on button "Back" at bounding box center [463, 30] width 16 height 9
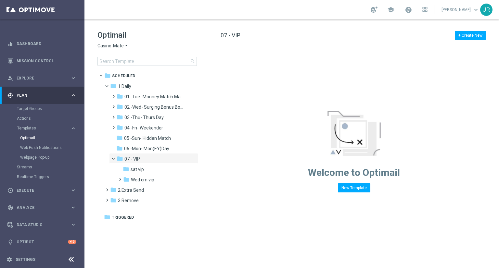
drag, startPoint x: 105, startPoint y: 45, endPoint x: 110, endPoint y: 49, distance: 7.0
click at [105, 45] on span "Casino-Mate" at bounding box center [110, 46] width 26 height 6
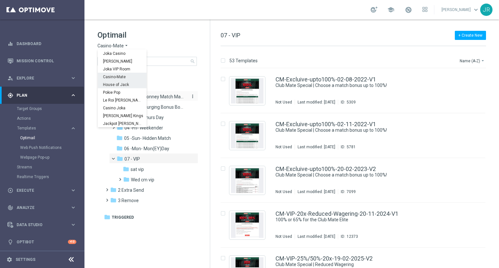
drag, startPoint x: 112, startPoint y: 84, endPoint x: 124, endPoint y: 94, distance: 15.7
click at [0, 0] on span "House of Jack" at bounding box center [0, 0] width 0 height 0
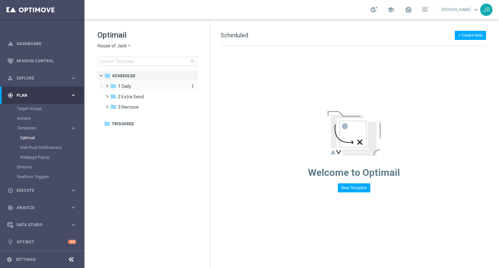
click at [129, 86] on span "1 Daily" at bounding box center [124, 87] width 13 height 6
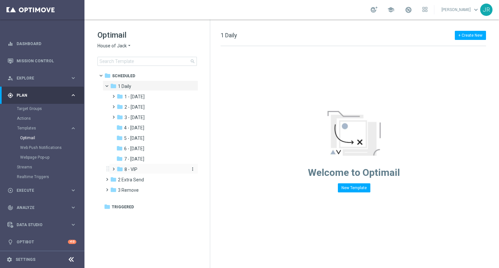
click at [135, 170] on span "8 - VIP" at bounding box center [130, 170] width 13 height 6
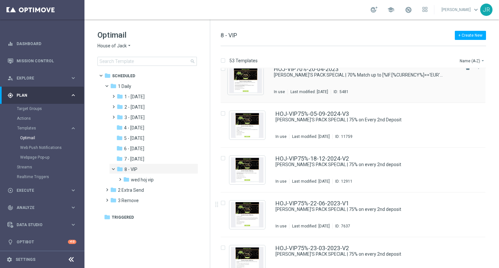
scroll to position [1457, 0]
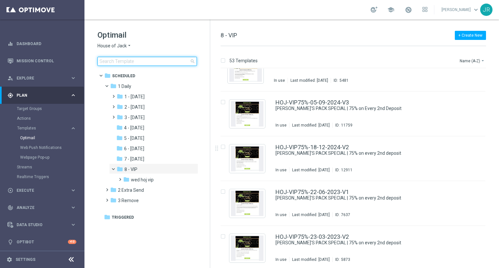
click at [107, 61] on input at bounding box center [146, 61] width 99 height 9
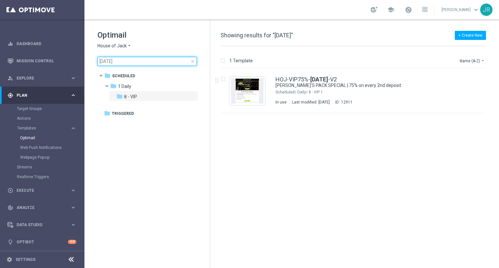
drag, startPoint x: 131, startPoint y: 62, endPoint x: 86, endPoint y: 62, distance: 44.8
click at [86, 62] on div "Optimail House of Jack arrow_drop_down × House of Jack 18-12-2024 close folder …" at bounding box center [146, 63] width 125 height 89
type input "18-12-2024"
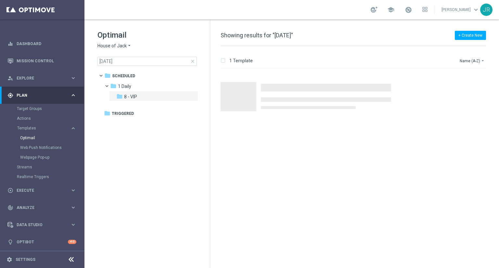
click at [105, 46] on span "House of Jack" at bounding box center [111, 46] width 29 height 6
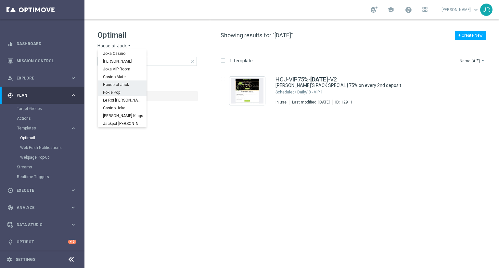
click at [0, 0] on span "Pokie Pop" at bounding box center [0, 0] width 0 height 0
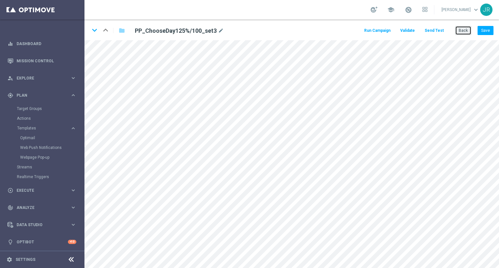
click at [466, 31] on button "Back" at bounding box center [463, 30] width 16 height 9
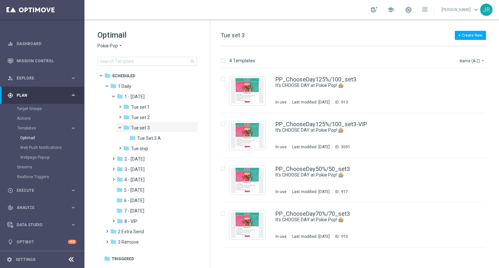
drag, startPoint x: 147, startPoint y: 147, endPoint x: 209, endPoint y: 145, distance: 62.8
click at [147, 146] on span "Tue snip" at bounding box center [139, 149] width 17 height 6
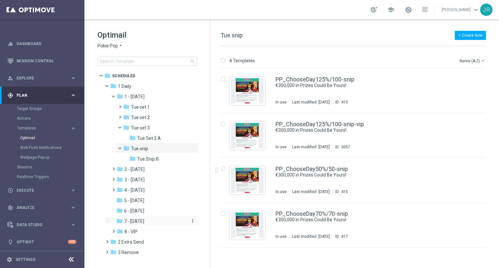
click at [135, 219] on span "7 - Monday" at bounding box center [134, 222] width 20 height 6
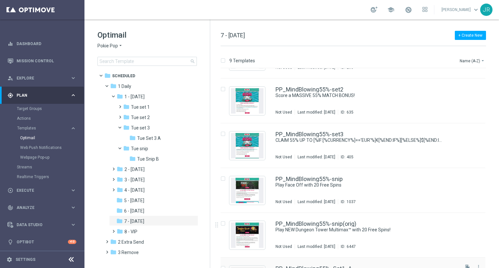
scroll to position [65, 0]
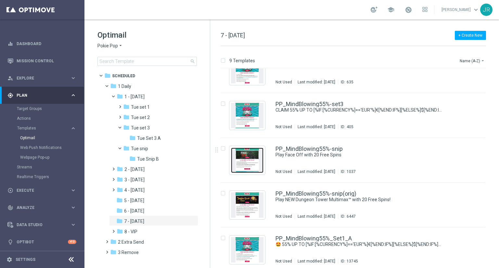
click at [255, 160] on img "Press SPACE to select this row." at bounding box center [247, 160] width 32 height 25
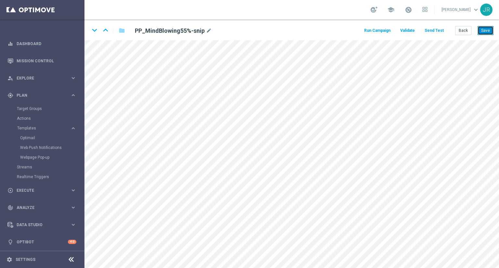
click at [486, 31] on button "Save" at bounding box center [486, 30] width 16 height 9
click at [395, 12] on span "school" at bounding box center [390, 9] width 7 height 7
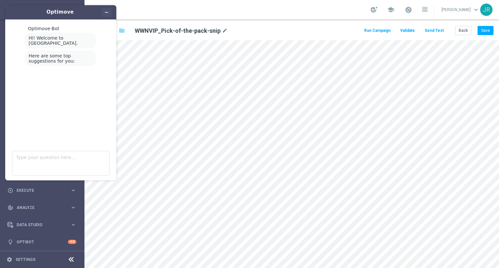
scroll to position [14, 0]
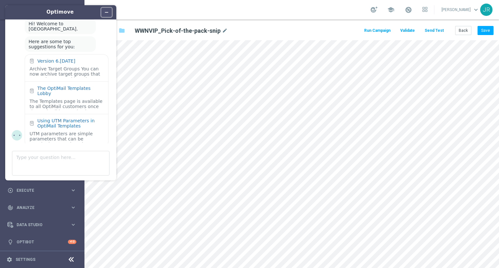
click at [103, 13] on button "Minimize widget" at bounding box center [106, 12] width 10 height 9
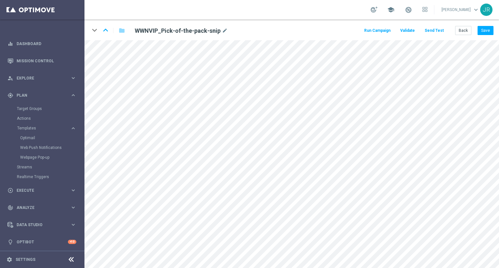
click at [395, 9] on span "school" at bounding box center [390, 9] width 7 height 7
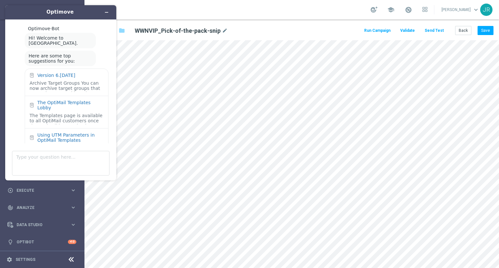
click at [386, 13] on div "school" at bounding box center [399, 9] width 57 height 11
click at [378, 10] on div at bounding box center [374, 9] width 7 height 6
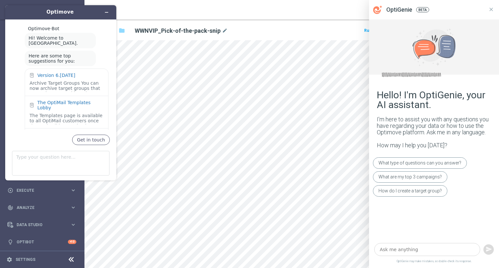
drag, startPoint x: 302, startPoint y: 5, endPoint x: 369, endPoint y: 2, distance: 67.3
click at [303, 5] on div "school Judith Ratau keyboard_arrow_down JR" at bounding box center [291, 9] width 415 height 19
click at [338, 16] on div "school Judith Ratau keyboard_arrow_down JR" at bounding box center [291, 9] width 415 height 19
click at [490, 11] on icon at bounding box center [491, 9] width 6 height 6
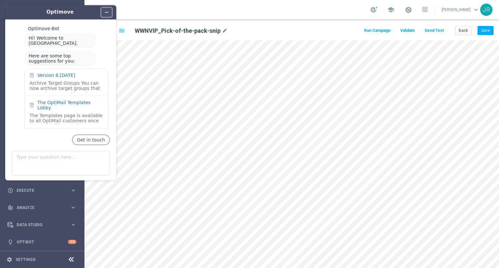
click at [109, 11] on button "Minimize widget" at bounding box center [106, 12] width 10 height 9
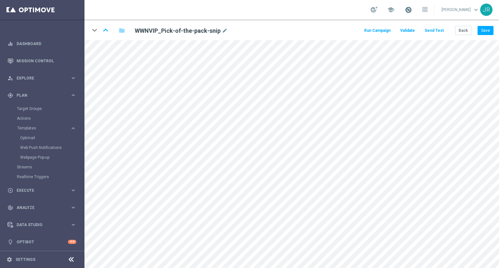
click at [412, 8] on span at bounding box center [408, 9] width 7 height 7
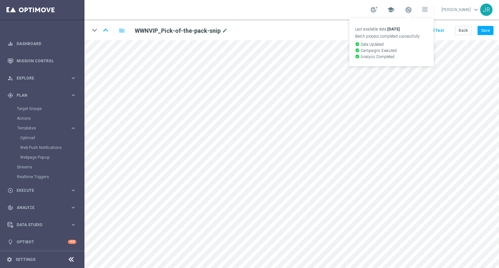
click at [395, 8] on span "school" at bounding box center [390, 9] width 7 height 7
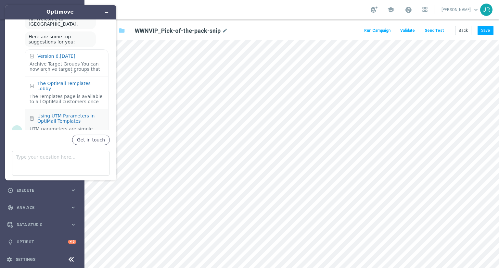
scroll to position [28, 0]
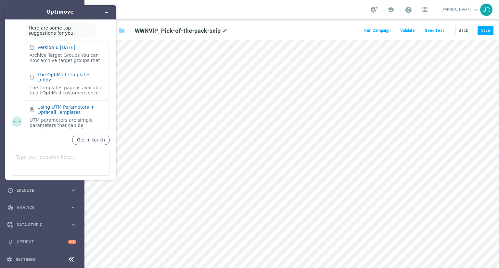
click at [243, 19] on div "keyboard_arrow_down keyboard_arrow_up folder WWNVIP_Pick-of-the-pack-snip mode_…" at bounding box center [291, 29] width 415 height 21
click at [427, 9] on icon at bounding box center [427, 8] width 2 height 2
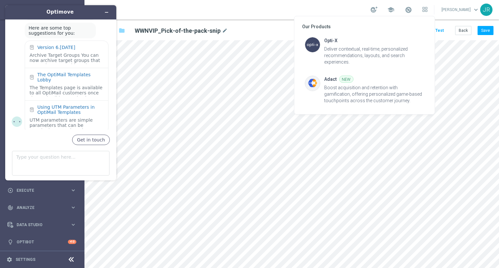
click at [235, 16] on div at bounding box center [249, 134] width 499 height 268
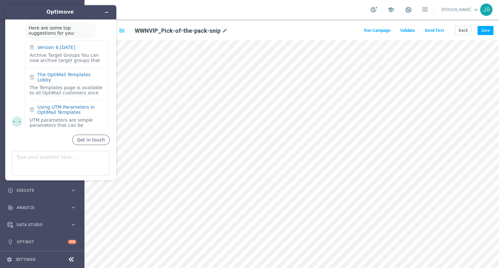
click at [474, 10] on span "keyboard_arrow_down" at bounding box center [476, 9] width 7 height 7
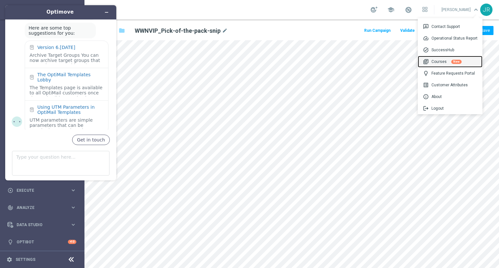
click at [440, 62] on div "library_books Courses New" at bounding box center [450, 62] width 65 height 12
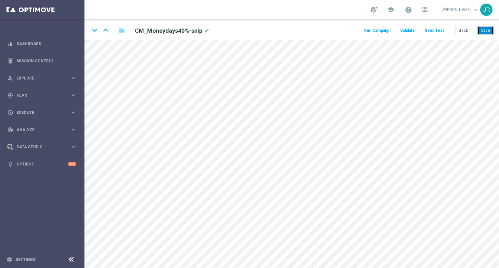
click at [484, 30] on button "Save" at bounding box center [486, 30] width 16 height 9
click at [492, 30] on button "Save" at bounding box center [486, 30] width 16 height 9
